Goal: Information Seeking & Learning: Learn about a topic

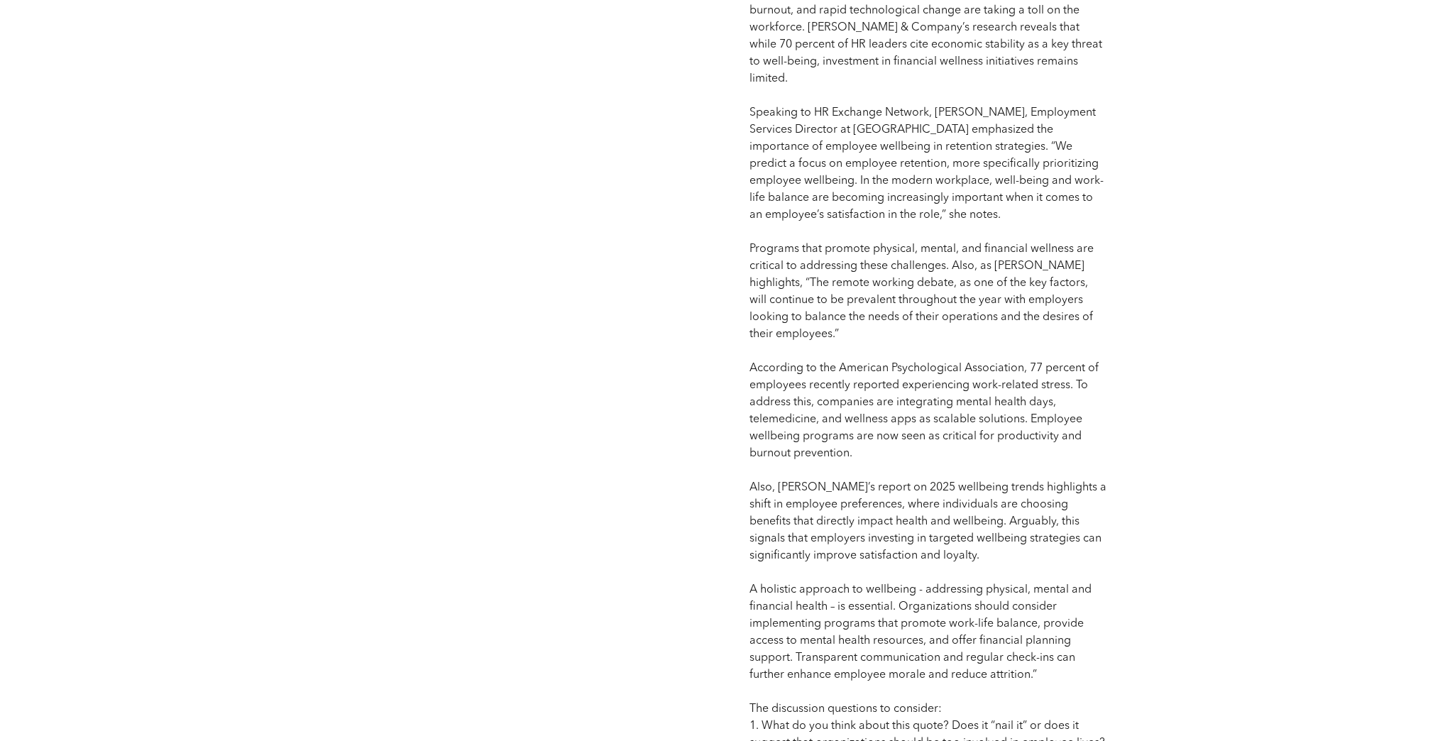
scroll to position [1249, 0]
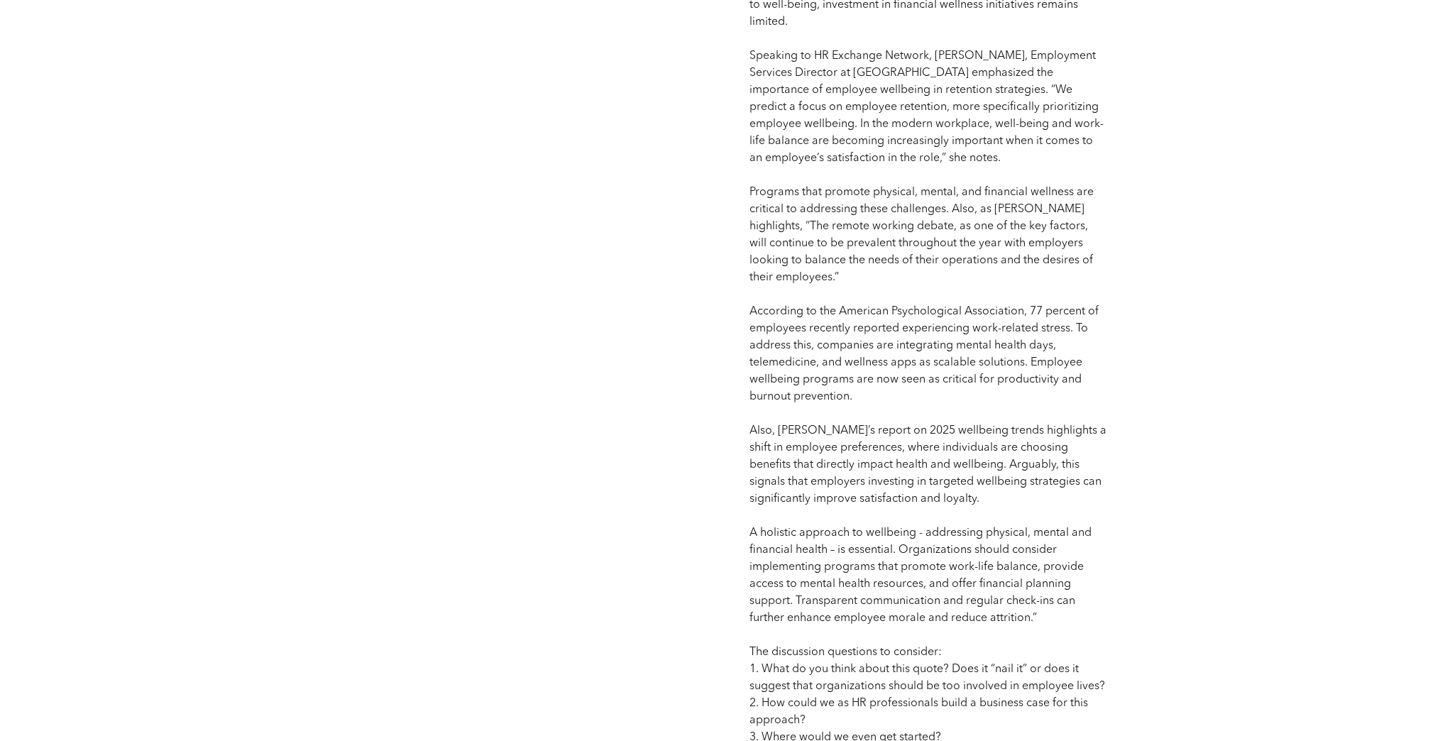
click at [595, 275] on div "September HR Roundtable HR Roundtable September HR Roundtable Date: [DATE] 9:00…" at bounding box center [516, 263] width 381 height 1533
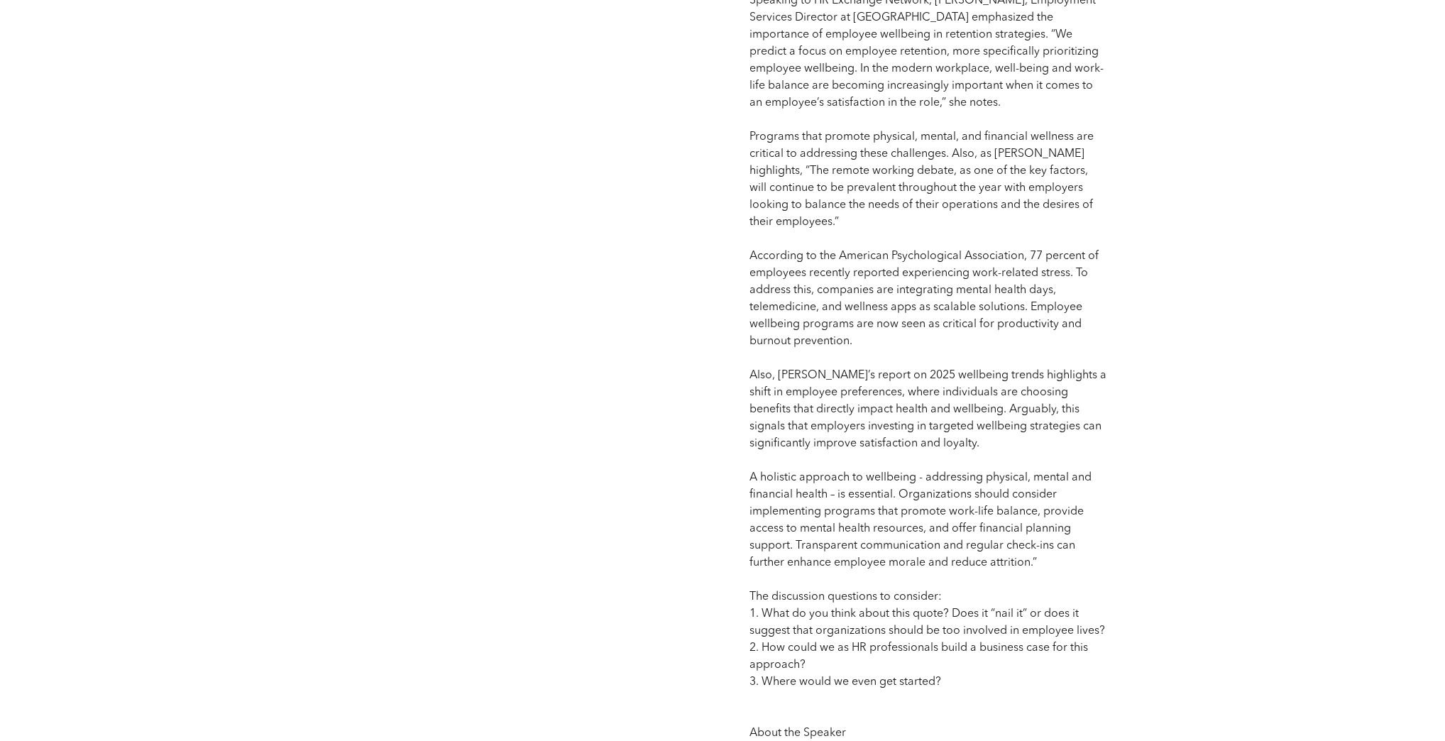
scroll to position [1306, 0]
click at [434, 276] on div "September HR Roundtable HR Roundtable September HR Roundtable Date: [DATE] 9:00…" at bounding box center [516, 206] width 381 height 1533
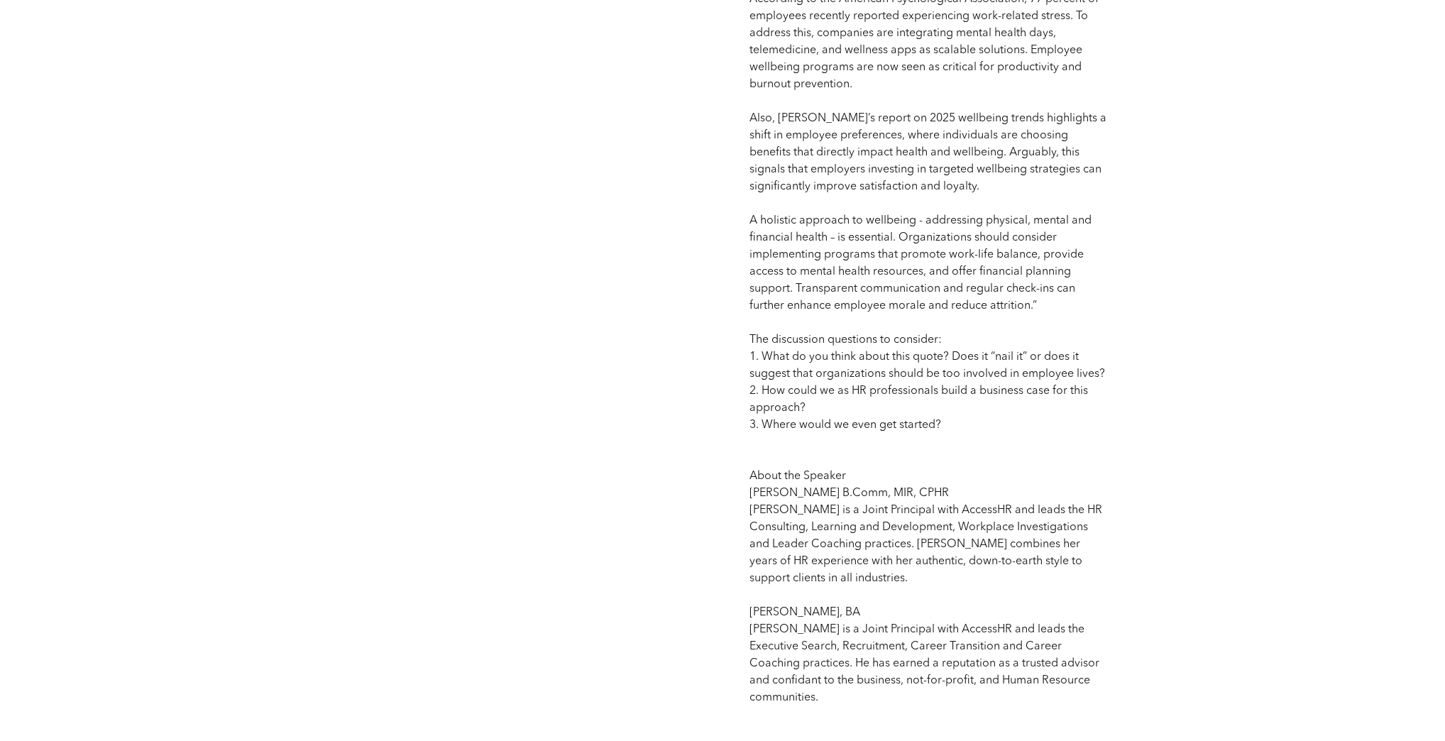
scroll to position [1533, 0]
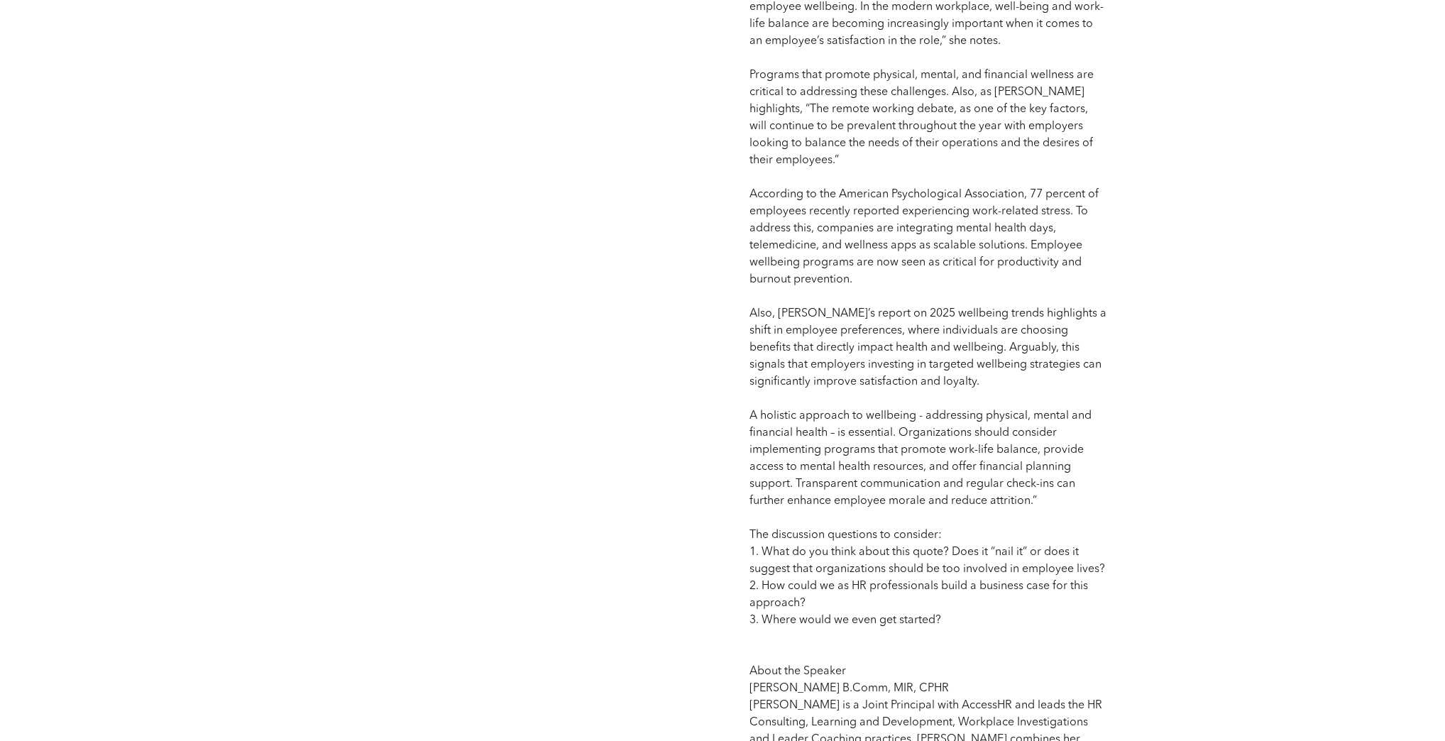
scroll to position [1192, 0]
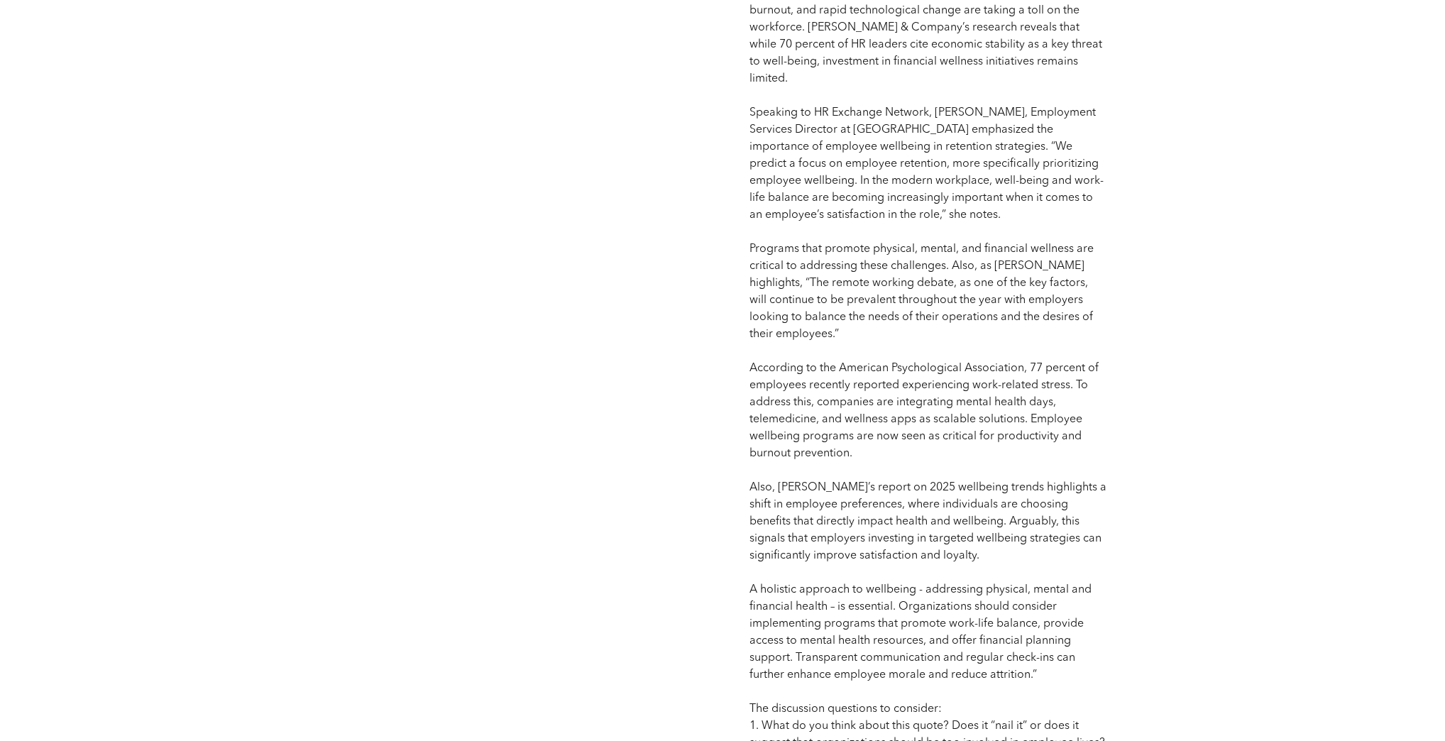
click at [667, 280] on div "September HR Roundtable HR Roundtable September HR Roundtable Date: [DATE] 9:00…" at bounding box center [516, 320] width 381 height 1533
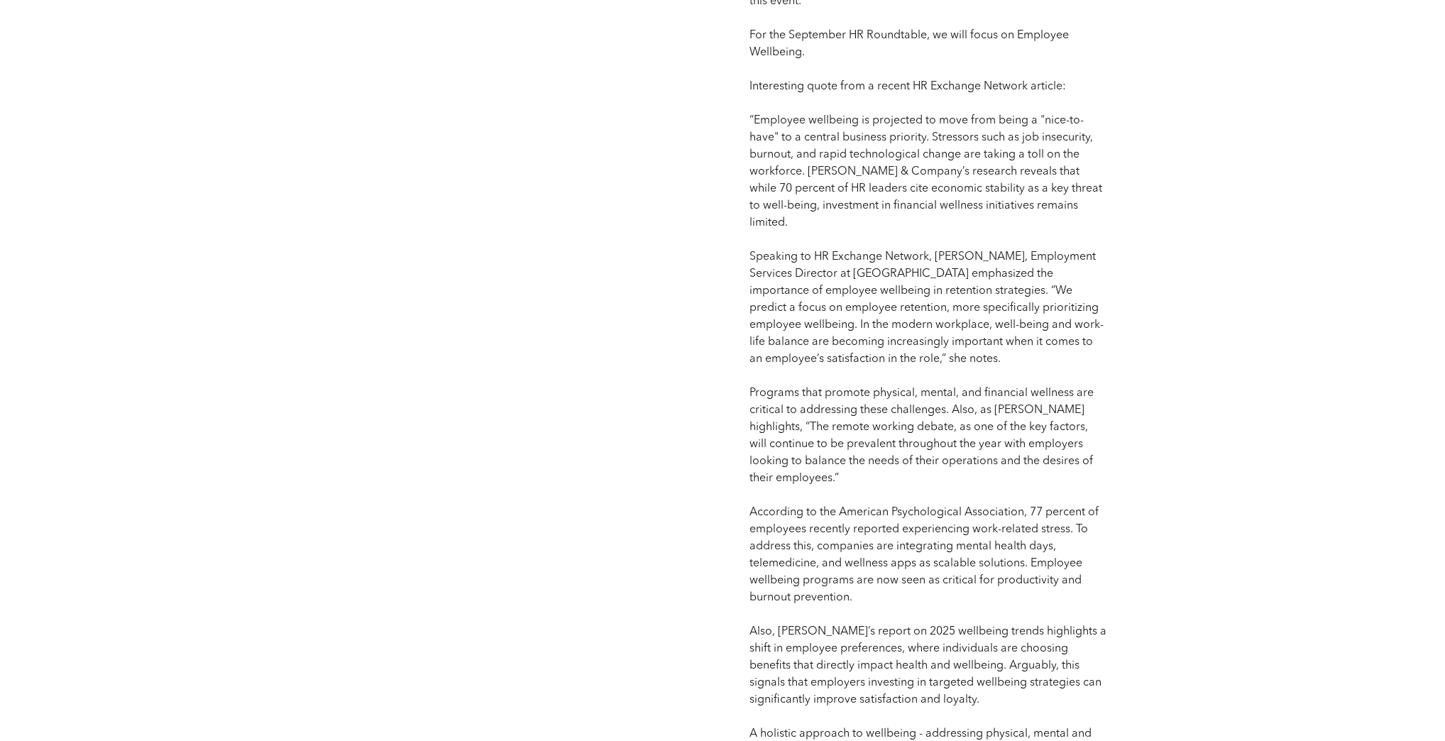
scroll to position [965, 0]
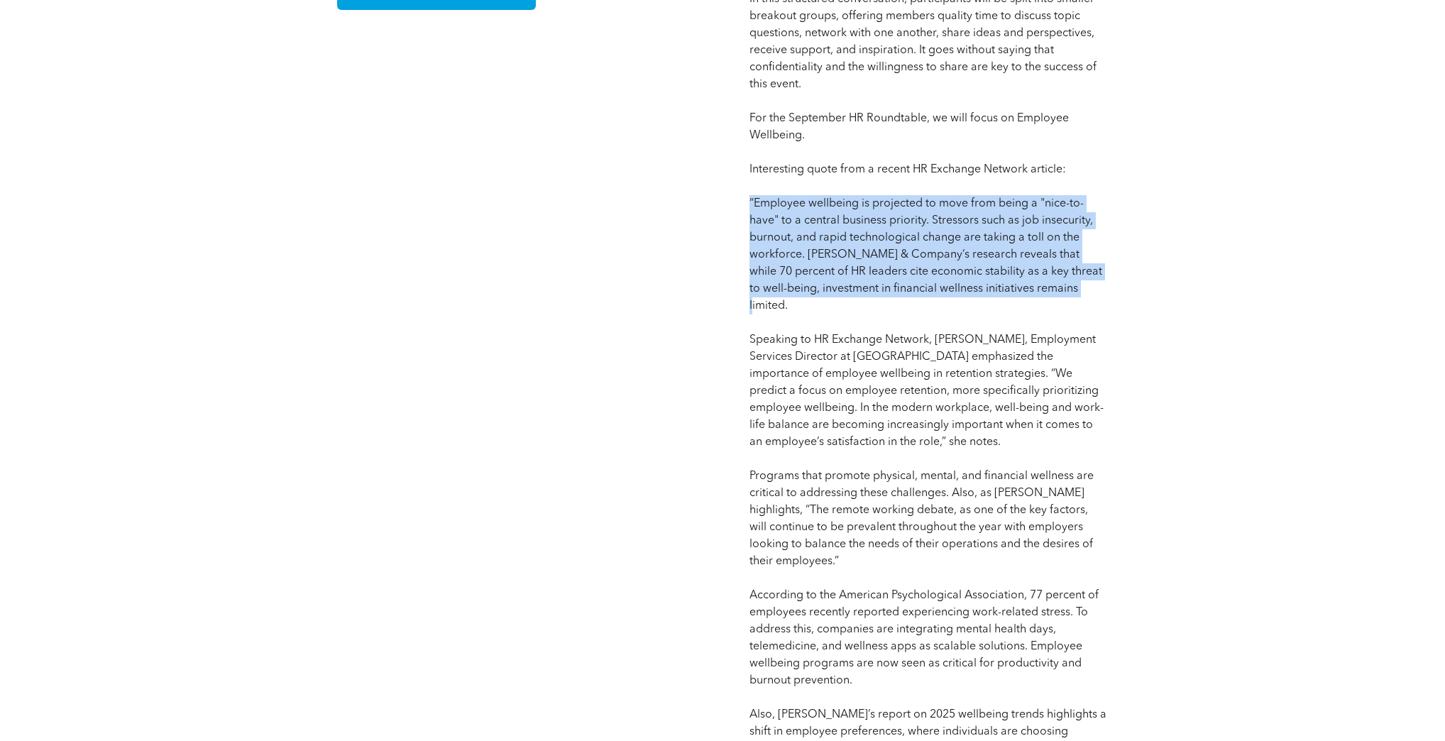
drag, startPoint x: 727, startPoint y: 202, endPoint x: 1101, endPoint y: 294, distance: 385.3
click at [1101, 294] on div "September HR Roundtable HR Roundtable September HR Roundtable Date: [DATE] 9:00…" at bounding box center [723, 548] width 852 height 1764
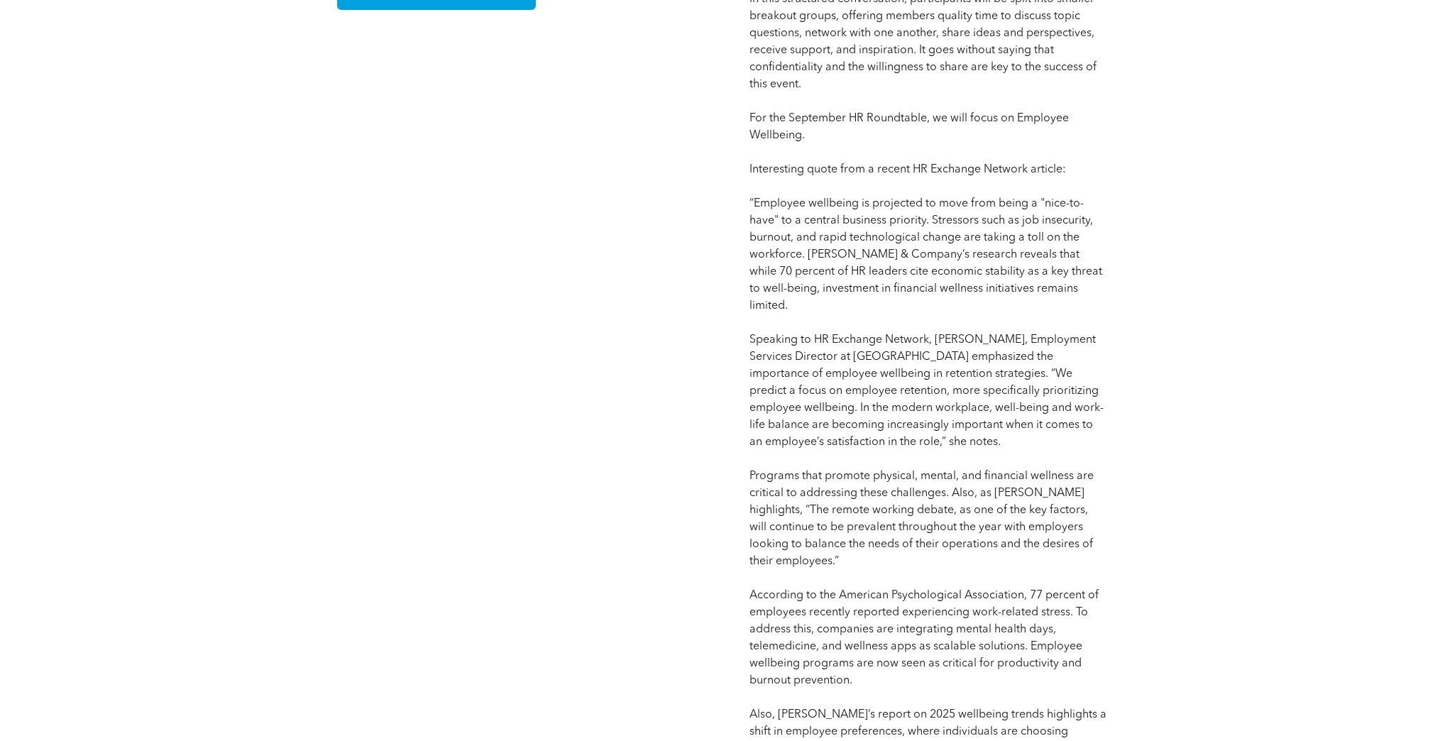
click at [718, 192] on div "September HR Roundtable HR Roundtable September HR Roundtable Date: [DATE] 9:00…" at bounding box center [723, 548] width 852 height 1764
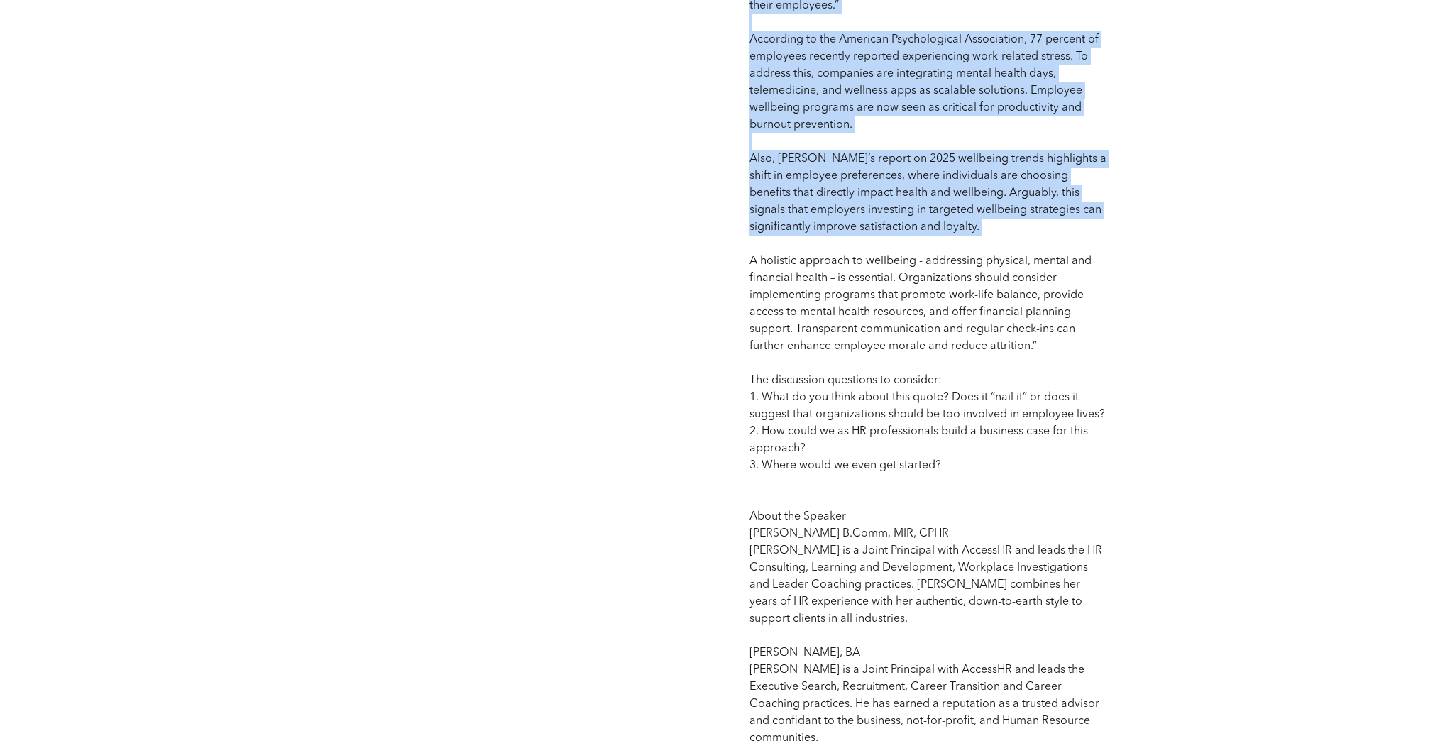
scroll to position [1590, 0]
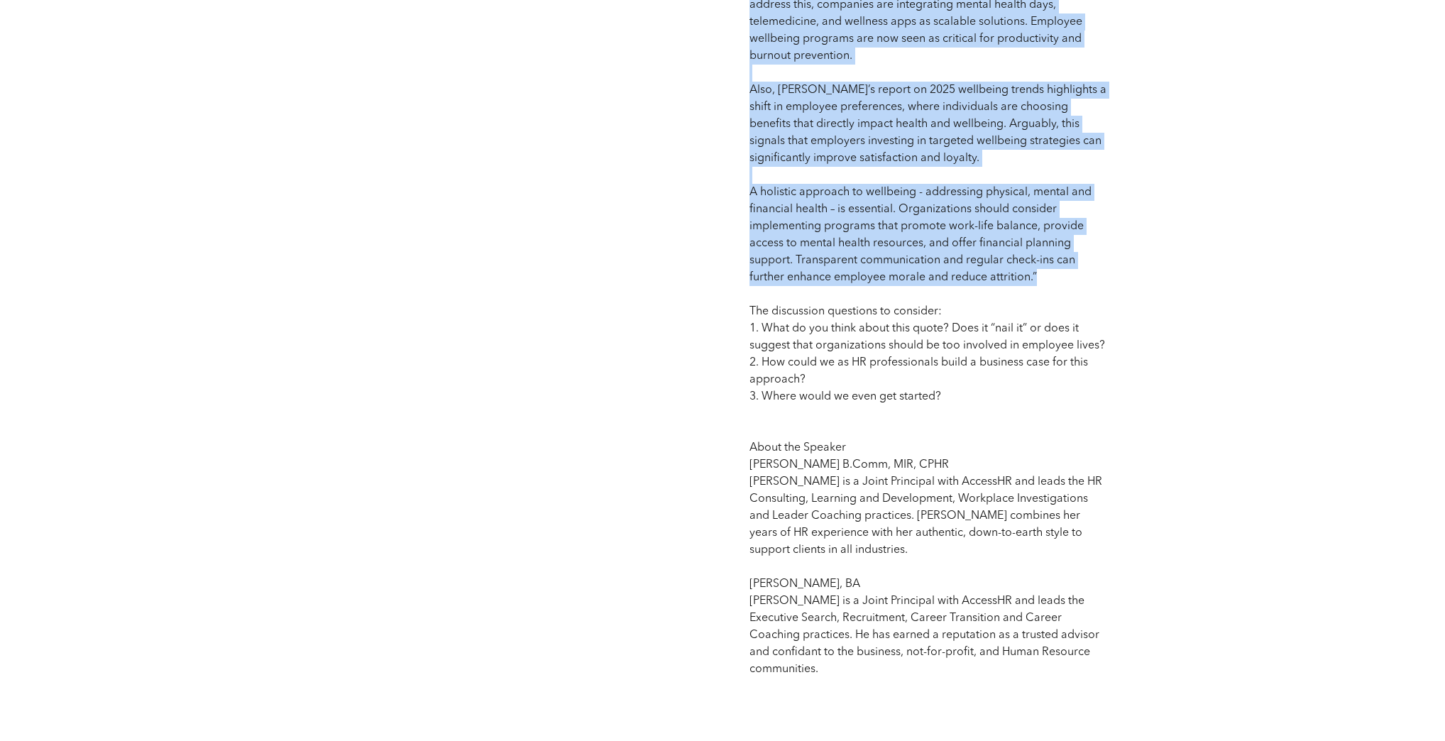
drag, startPoint x: 741, startPoint y: 143, endPoint x: 1138, endPoint y: 261, distance: 414.5
copy span "“Loremips dolorsita co adipiscin el sedd eius tempo i "utla-et-dolo" ma a enima…"
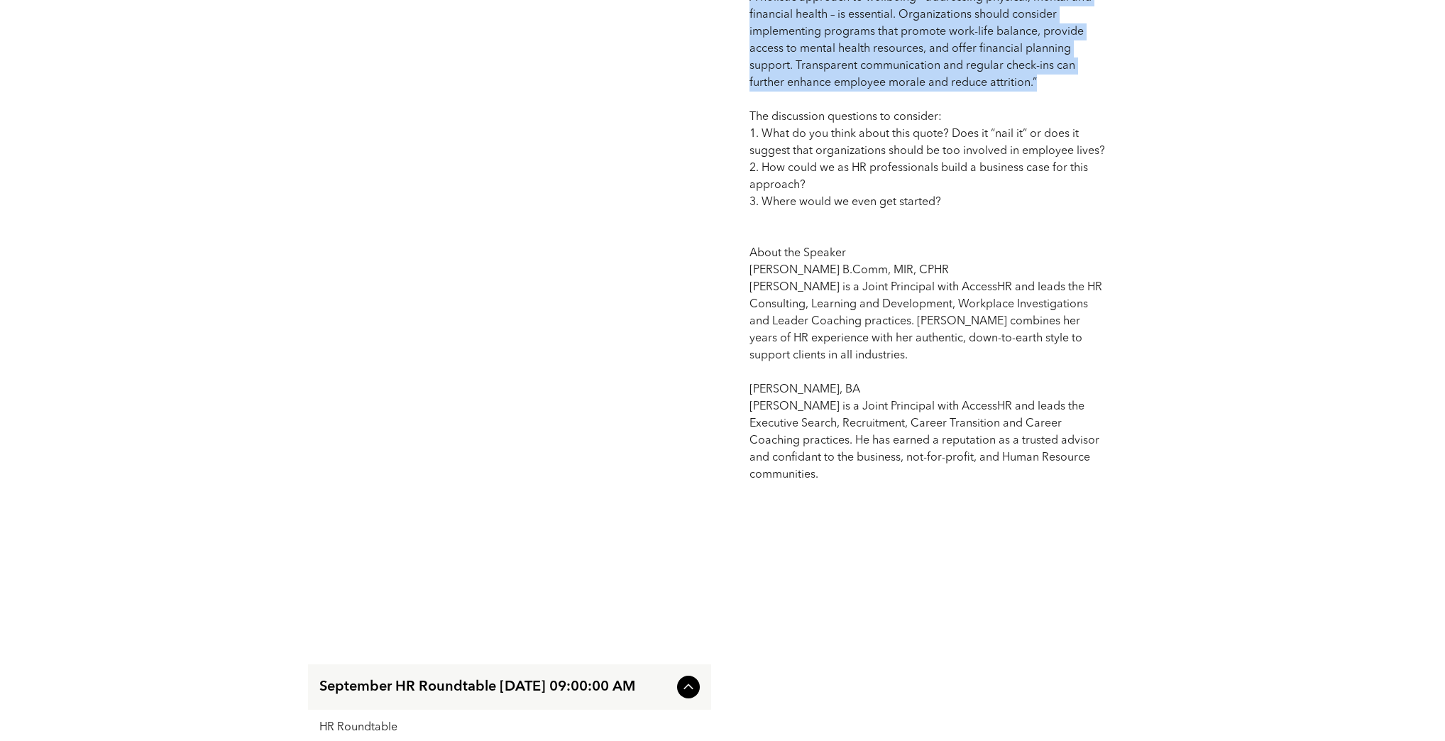
scroll to position [1760, 0]
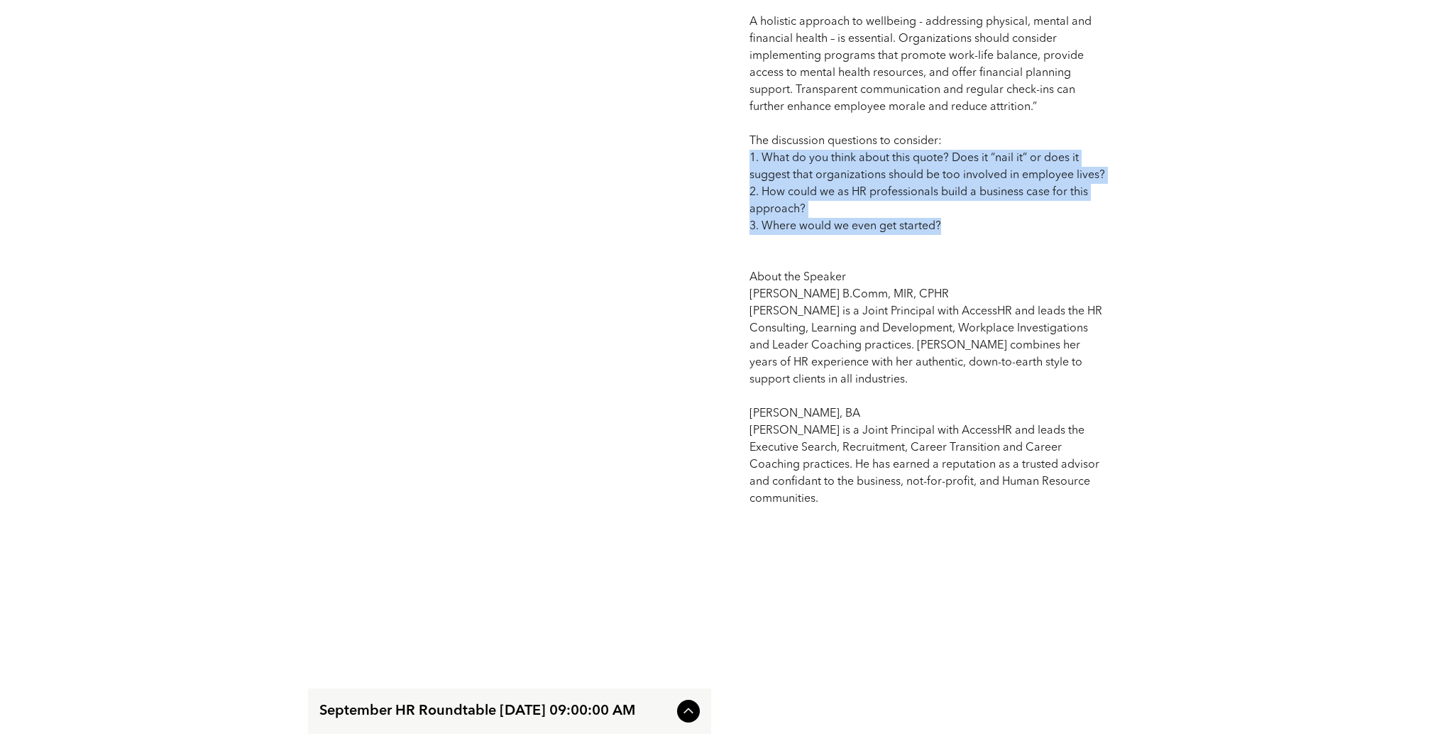
drag, startPoint x: 733, startPoint y: 140, endPoint x: 1013, endPoint y: 213, distance: 289.7
copy span "1. What do you think about this quote? Does it “nail it” or does it suggest tha…"
